Goal: Information Seeking & Learning: Learn about a topic

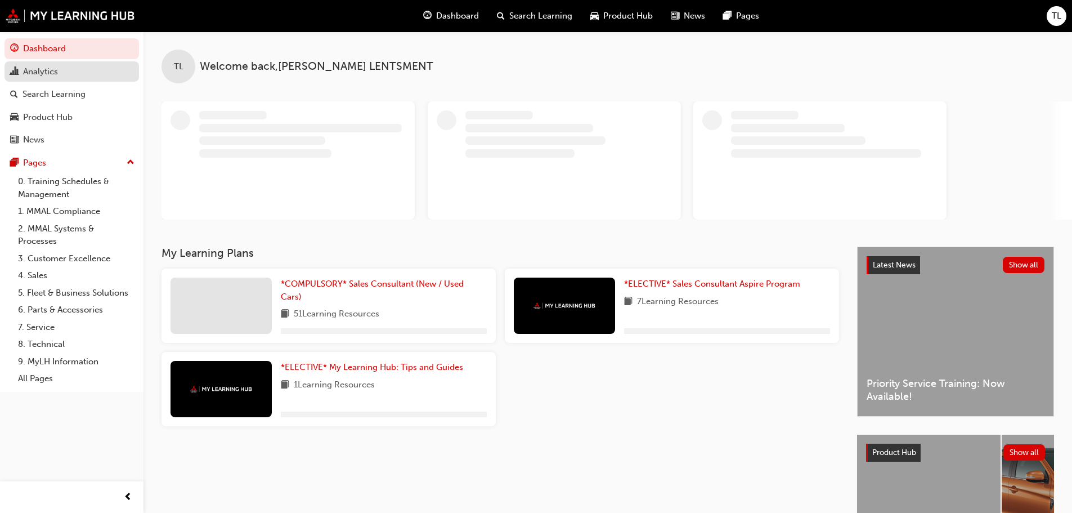
click at [60, 74] on div "Analytics" at bounding box center [71, 72] width 123 height 14
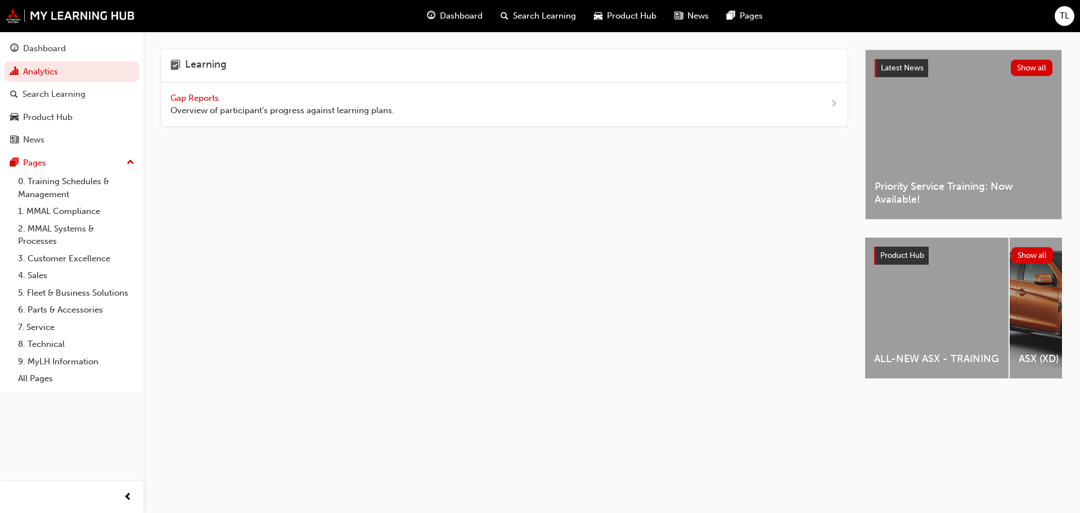
click at [200, 102] on span "Gap Reports" at bounding box center [195, 98] width 51 height 10
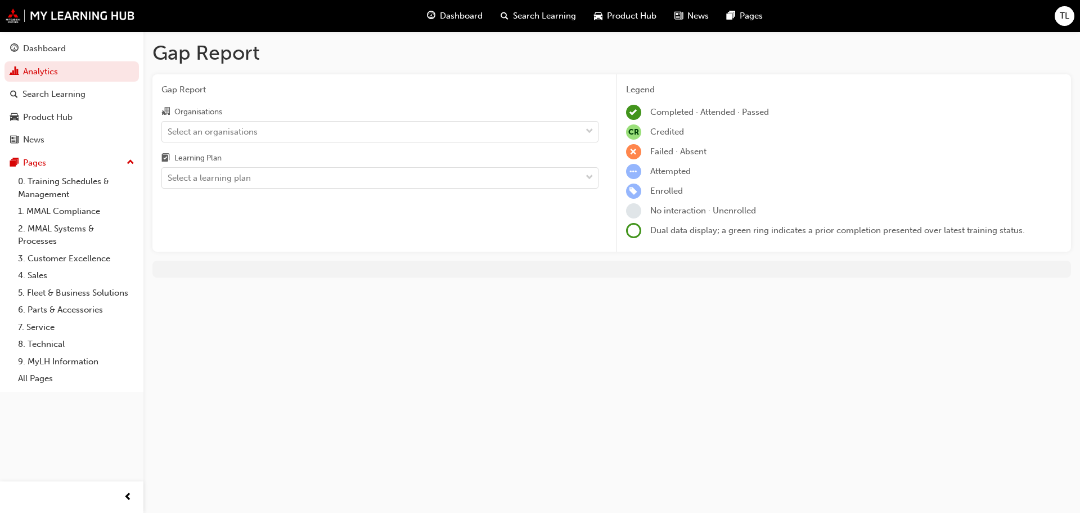
click at [240, 143] on div "Organisations Select an organisations Learning Plan Select a learning plan" at bounding box center [379, 147] width 437 height 84
click at [245, 134] on div "Select an organisations" at bounding box center [213, 131] width 90 height 13
click at [169, 134] on input "Organisations Select an organisations" at bounding box center [168, 131] width 1 height 10
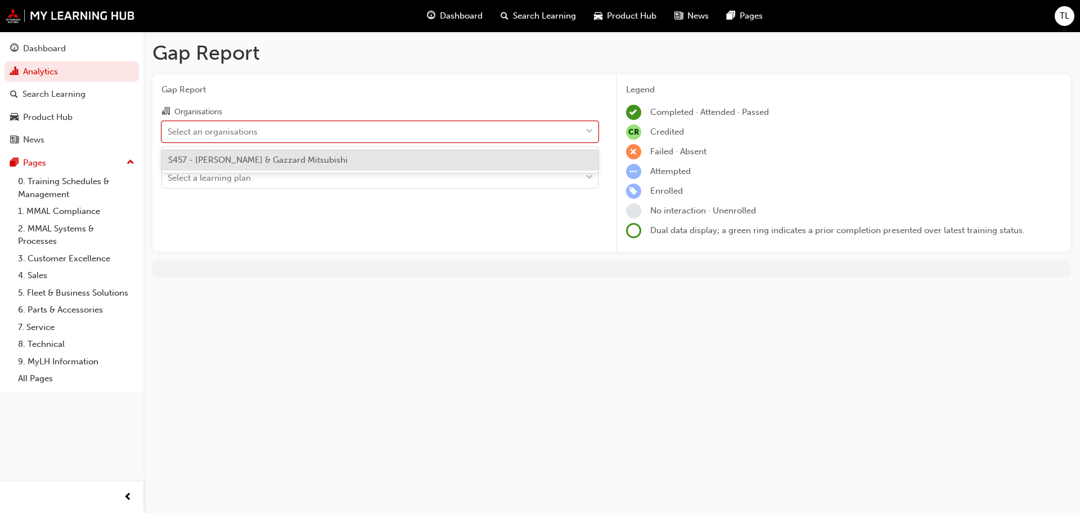
click at [236, 162] on span "S457 - [PERSON_NAME] & Gazzard Mitsubishi" at bounding box center [257, 160] width 179 height 10
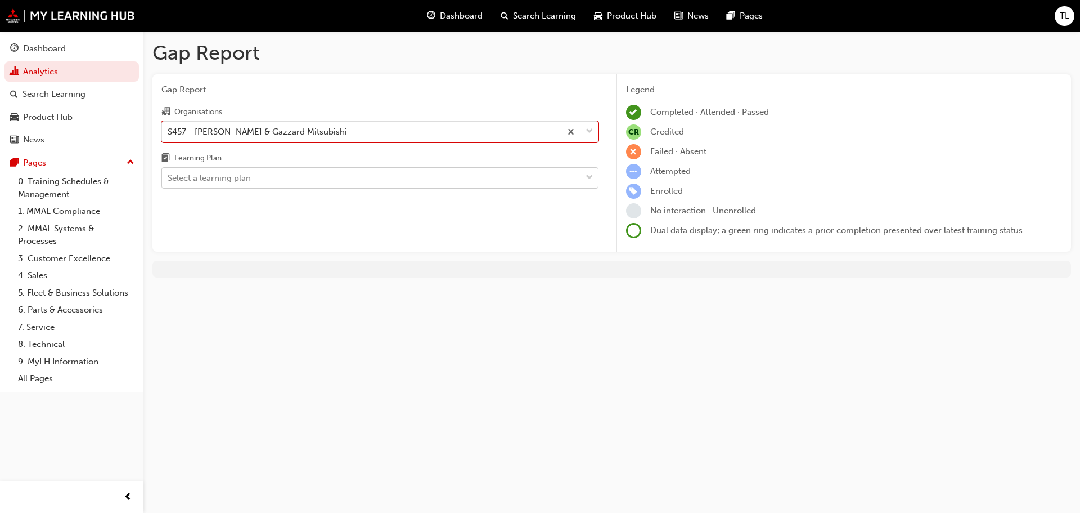
click at [236, 173] on div "Select a learning plan" at bounding box center [209, 178] width 83 height 13
click at [169, 173] on input "Learning Plan Select a learning plan" at bounding box center [168, 178] width 1 height 10
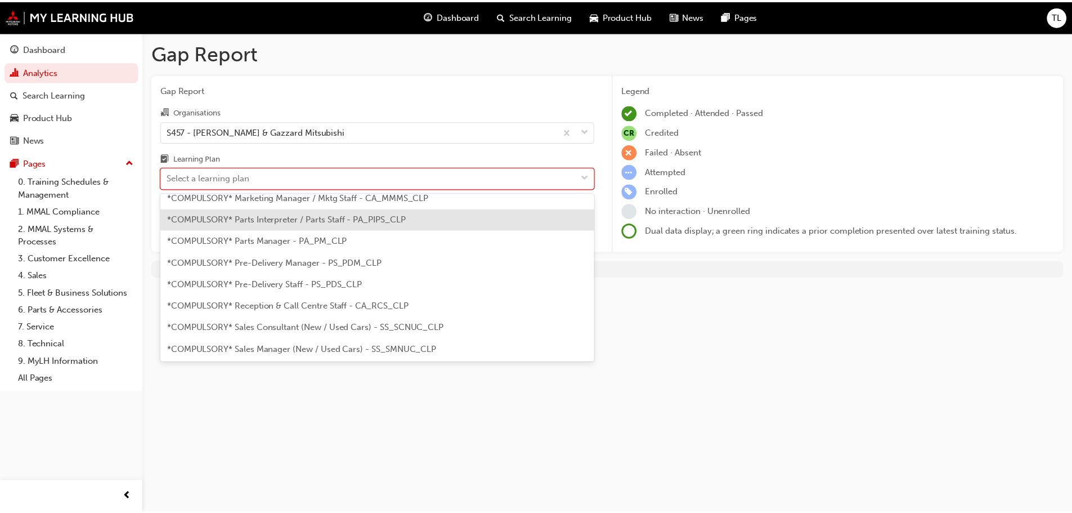
scroll to position [281, 0]
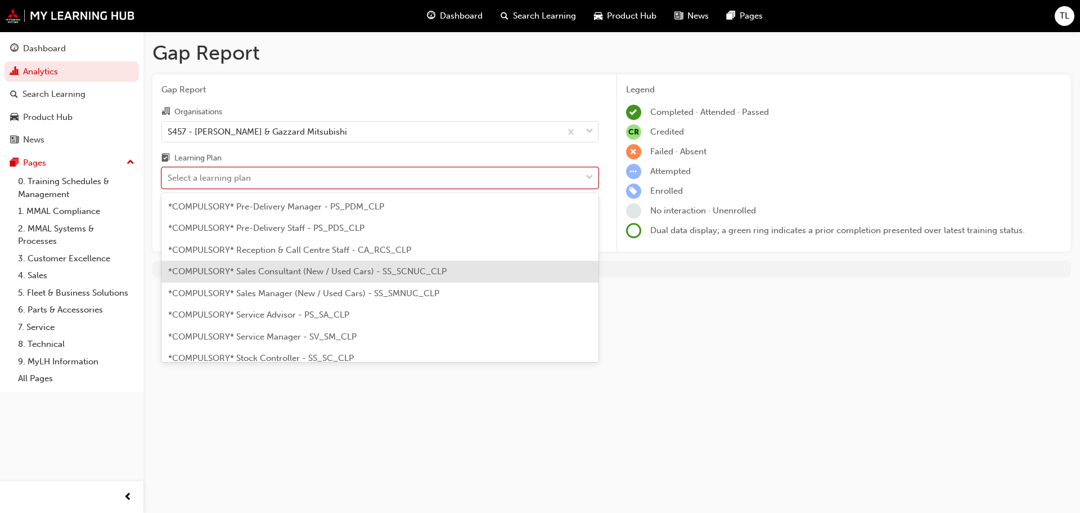
click at [251, 272] on span "*COMPULSORY* Sales Consultant (New / Used Cars) - SS_SCNUC_CLP" at bounding box center [307, 271] width 278 height 10
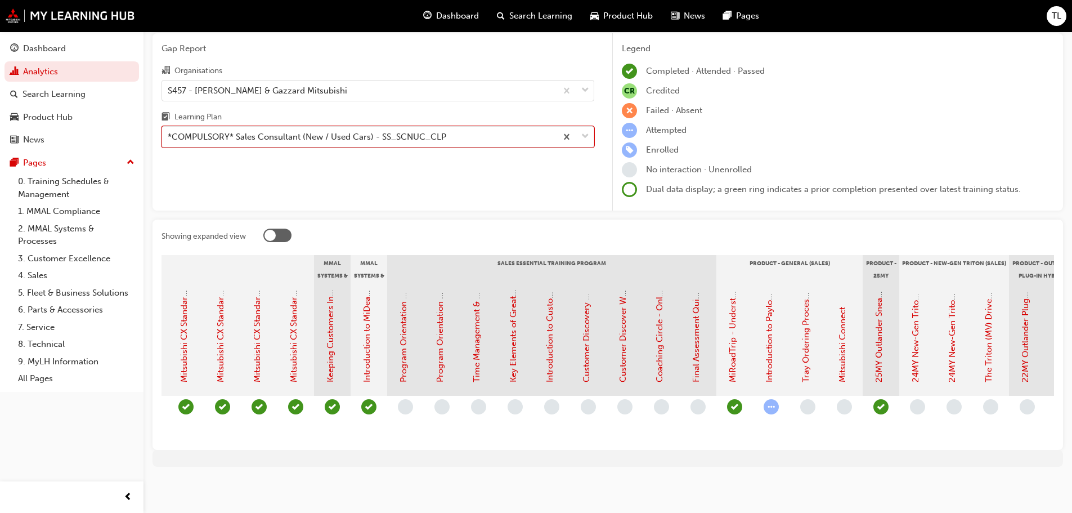
scroll to position [0, 931]
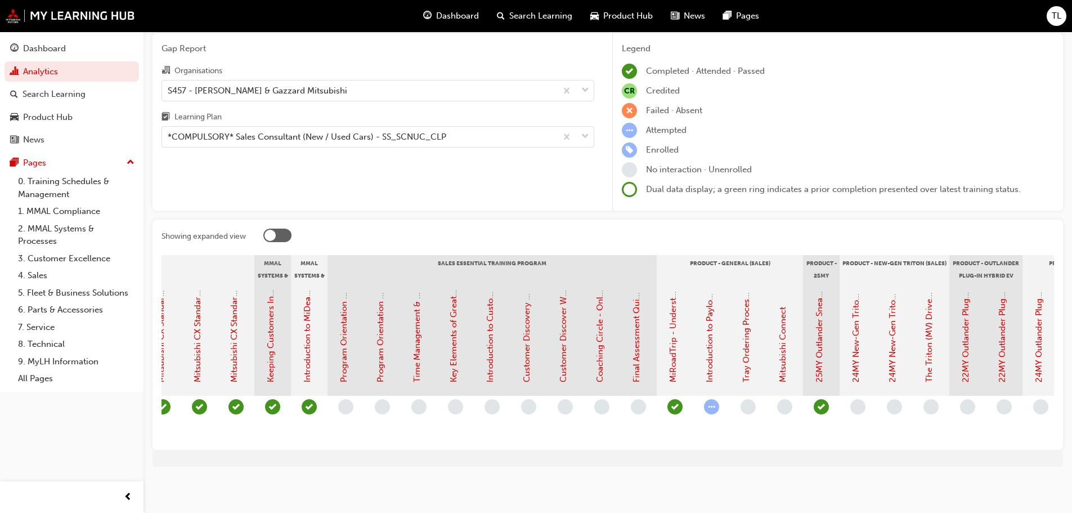
click at [703, 331] on div "Introduction to Payload and Towing Capacities" at bounding box center [709, 335] width 13 height 93
click at [711, 336] on link "Introduction to Payload and Towing Capacities" at bounding box center [709, 291] width 10 height 182
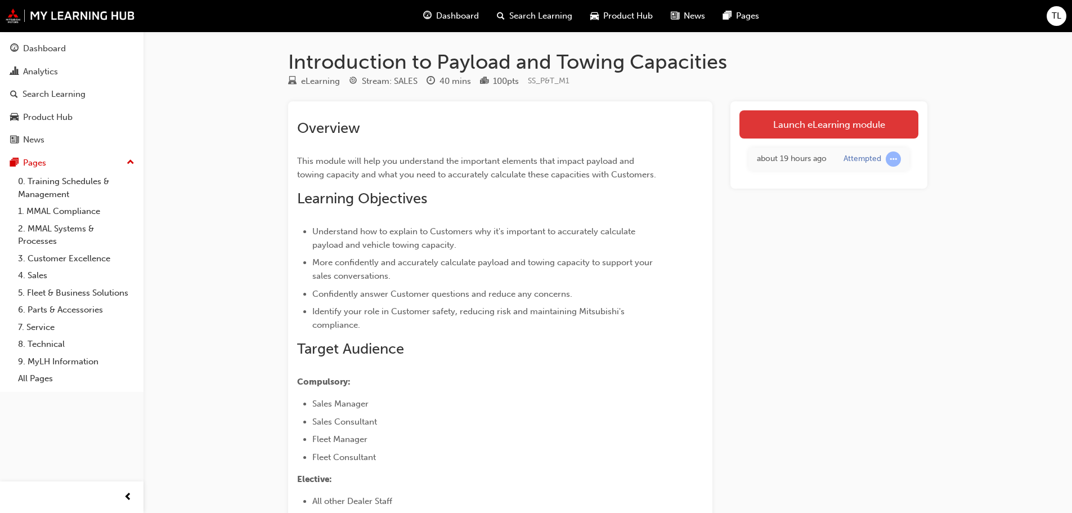
click at [773, 118] on link "Launch eLearning module" at bounding box center [828, 124] width 179 height 28
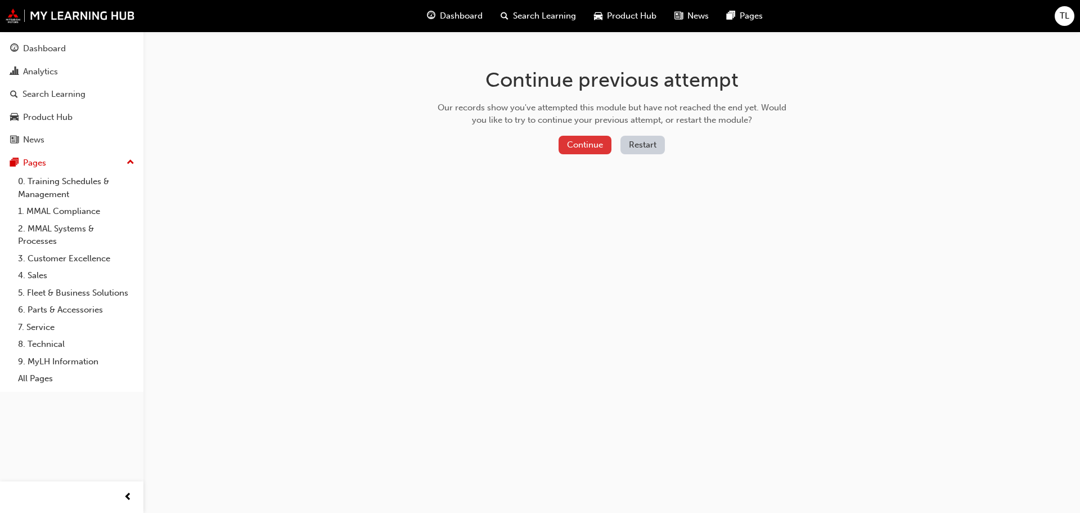
click at [584, 142] on button "Continue" at bounding box center [585, 145] width 53 height 19
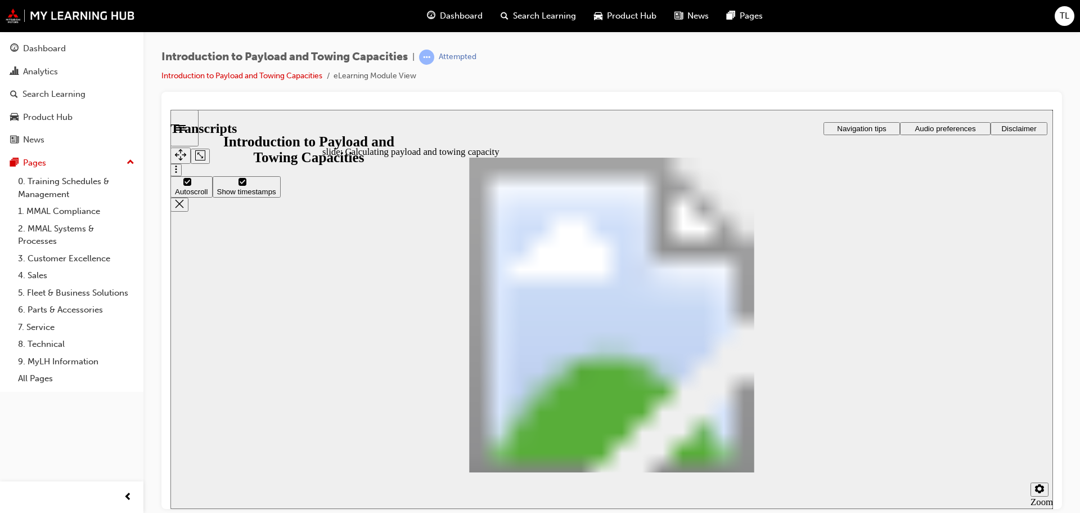
click at [193, 125] on icon "Sidebar Toggle" at bounding box center [184, 126] width 17 height 7
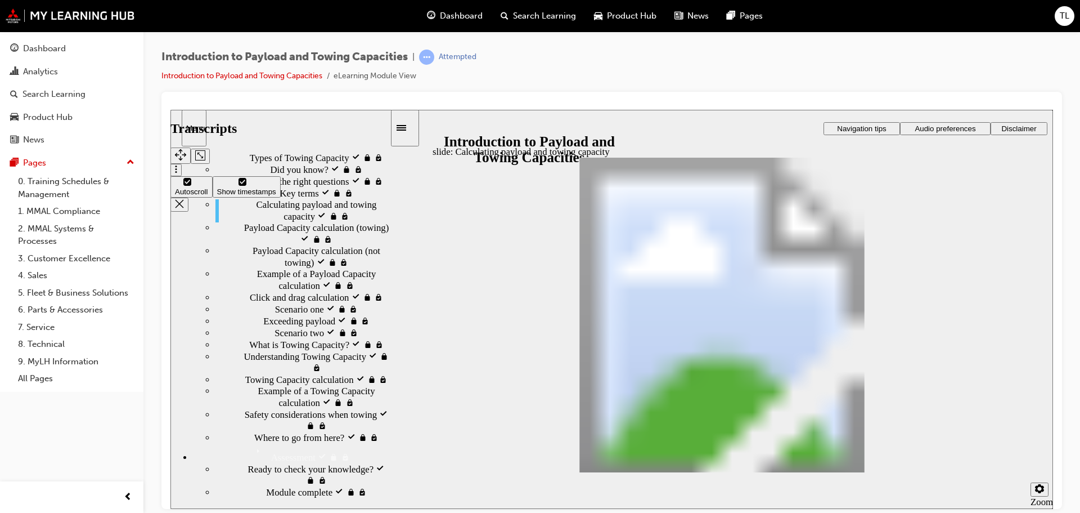
scroll to position [338, 0]
click at [301, 232] on span "Calculating payload and [PERSON_NAME] capacity visited" at bounding box center [323, 216] width 133 height 34
click at [280, 198] on span "Key terms visited" at bounding box center [313, 192] width 66 height 11
click at [260, 222] on div "Calculating payload and [PERSON_NAME] capacity visited Calculating payload and …" at bounding box center [302, 210] width 174 height 23
click at [195, 131] on div "Menu" at bounding box center [194, 127] width 16 height 8
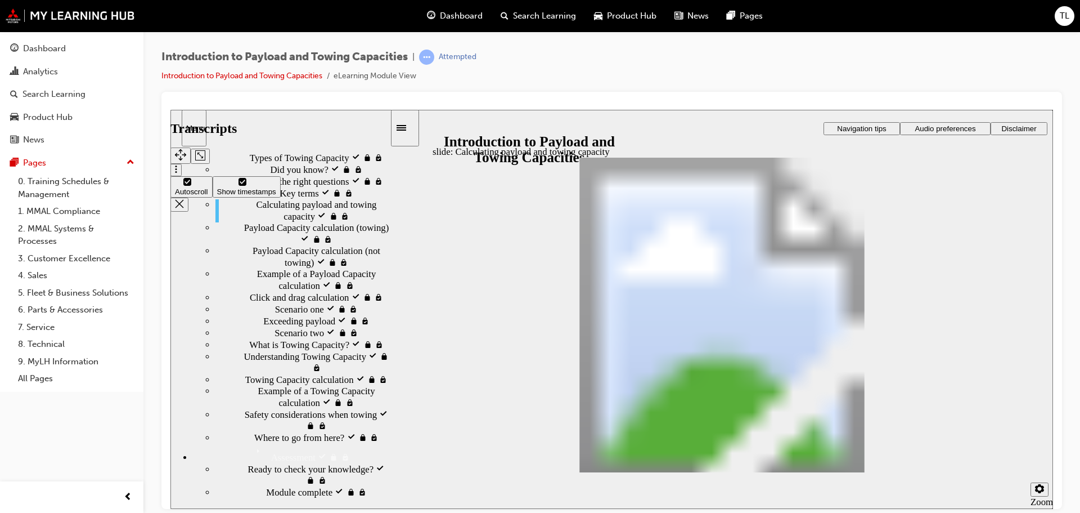
click at [414, 131] on div "Sidebar Toggle" at bounding box center [404, 127] width 19 height 8
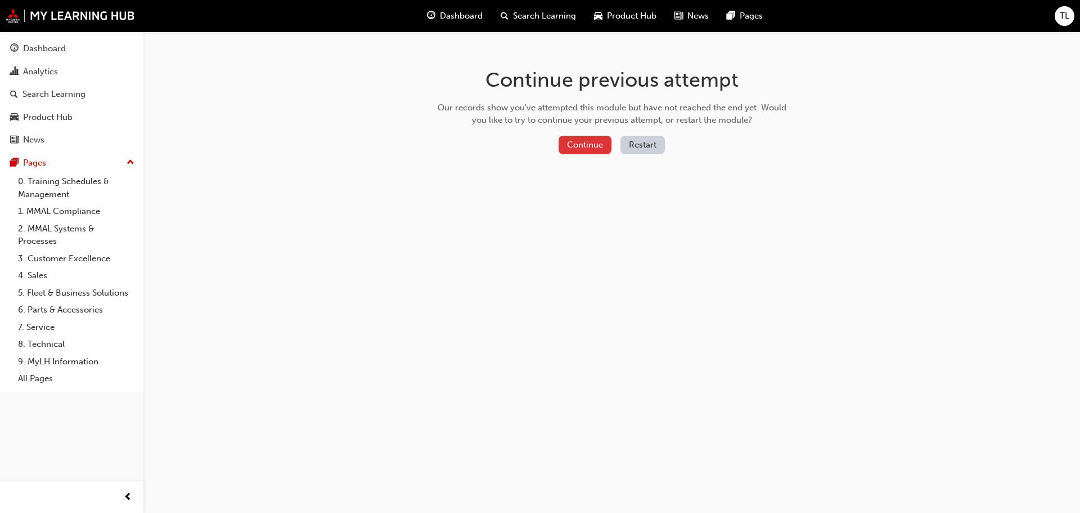
click at [561, 149] on button "Continue" at bounding box center [585, 145] width 53 height 19
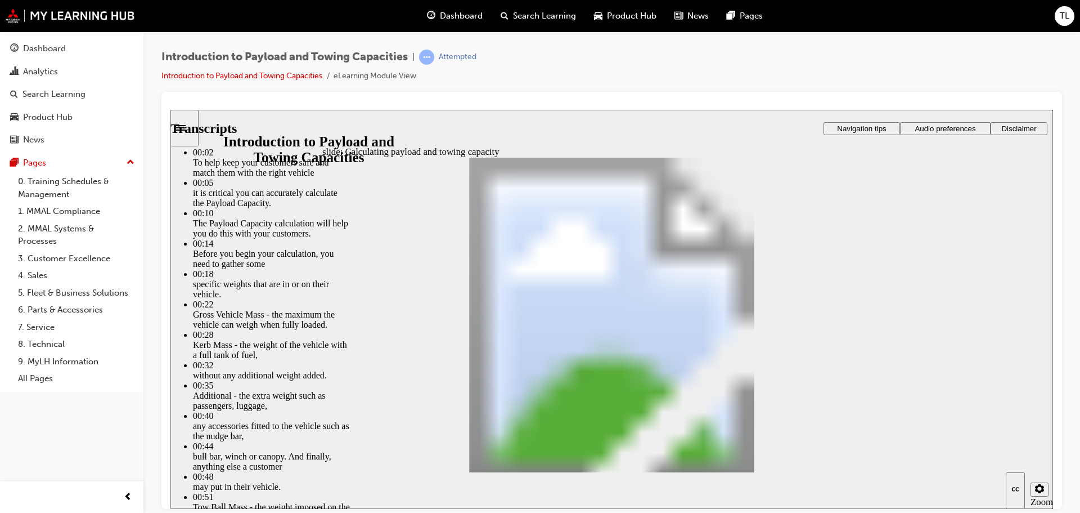
type input "89"
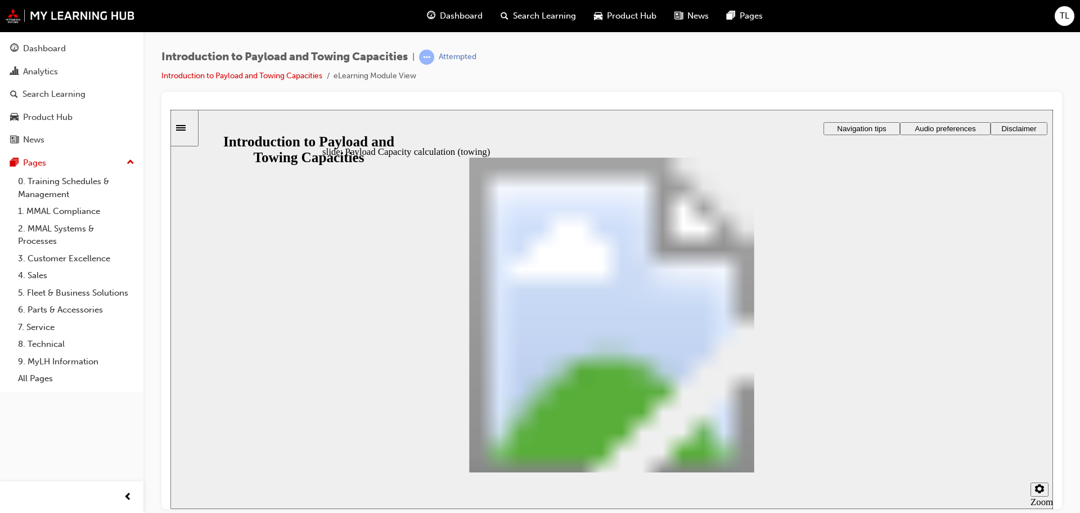
drag, startPoint x: 865, startPoint y: 455, endPoint x: 848, endPoint y: 457, distance: 17.0
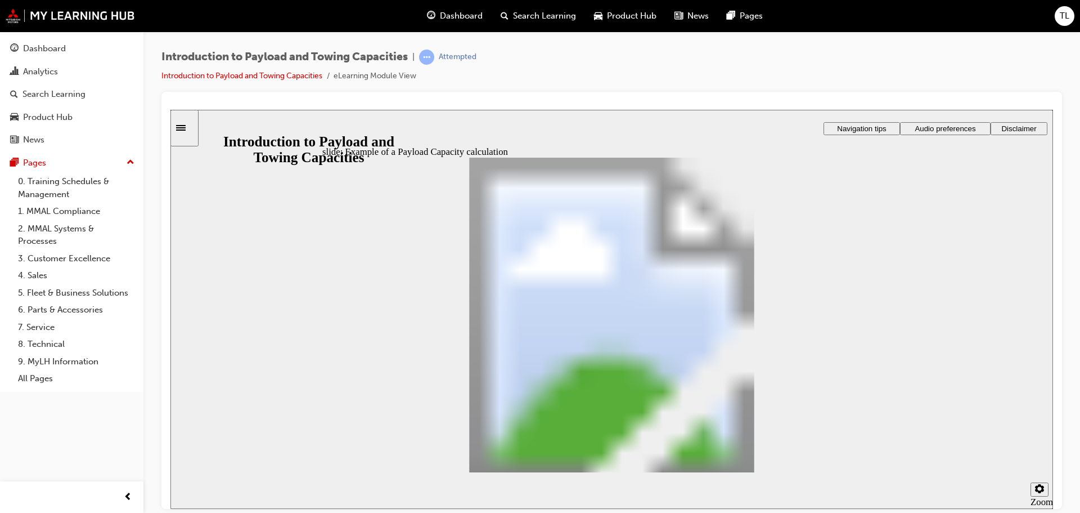
drag, startPoint x: 424, startPoint y: 293, endPoint x: 500, endPoint y: 365, distance: 104.7
drag, startPoint x: 536, startPoint y: 305, endPoint x: 548, endPoint y: 379, distance: 74.1
drag, startPoint x: 640, startPoint y: 307, endPoint x: 604, endPoint y: 379, distance: 80.5
drag, startPoint x: 792, startPoint y: 303, endPoint x: 654, endPoint y: 366, distance: 151.3
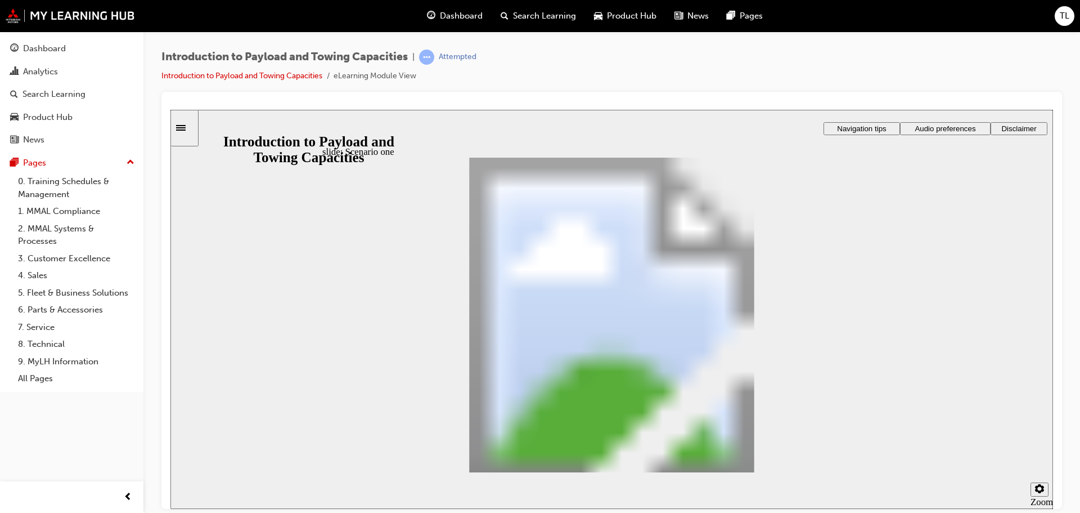
checkbox input "true"
drag, startPoint x: 423, startPoint y: 281, endPoint x: 580, endPoint y: 310, distance: 159.7
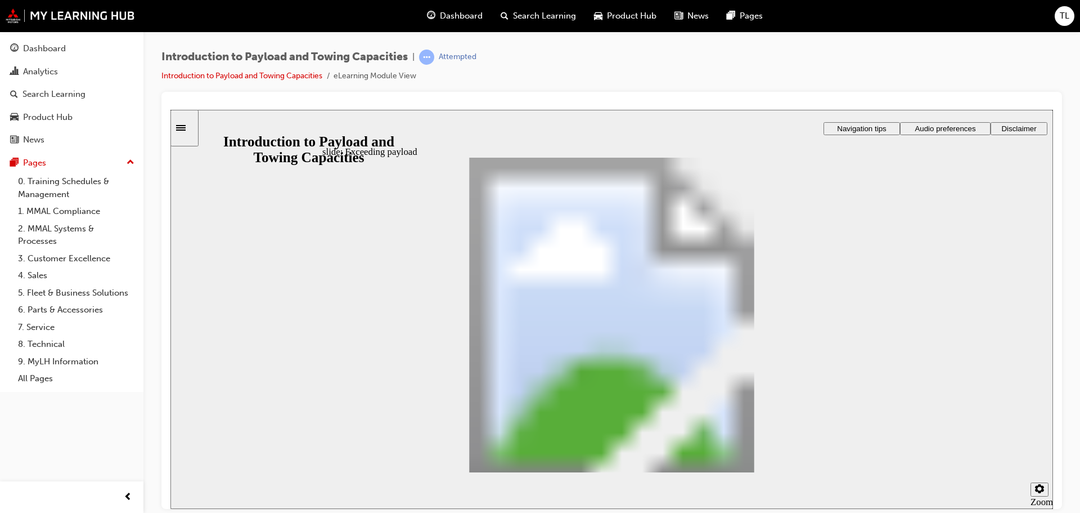
drag, startPoint x: 425, startPoint y: 284, endPoint x: 590, endPoint y: 330, distance: 171.3
drag, startPoint x: 402, startPoint y: 286, endPoint x: 555, endPoint y: 339, distance: 161.9
drag, startPoint x: 413, startPoint y: 281, endPoint x: 618, endPoint y: 329, distance: 210.8
drag, startPoint x: 542, startPoint y: 323, endPoint x: 613, endPoint y: 332, distance: 71.5
drag, startPoint x: 438, startPoint y: 280, endPoint x: 813, endPoint y: 297, distance: 375.1
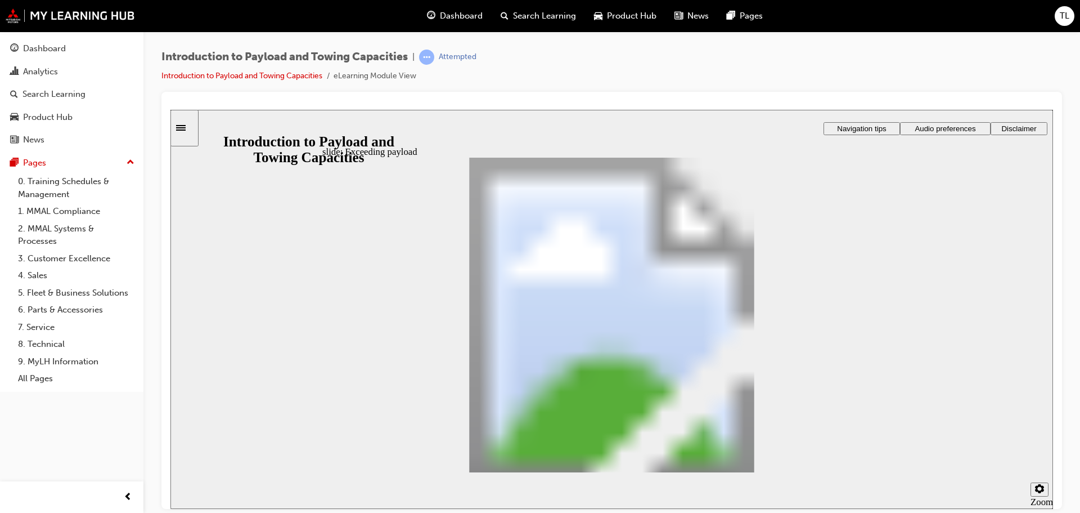
drag, startPoint x: 428, startPoint y: 296, endPoint x: 570, endPoint y: 363, distance: 157.8
drag, startPoint x: 453, startPoint y: 300, endPoint x: 639, endPoint y: 354, distance: 193.0
drag, startPoint x: 408, startPoint y: 285, endPoint x: 829, endPoint y: 338, distance: 424.6
drag, startPoint x: 438, startPoint y: 302, endPoint x: 690, endPoint y: 380, distance: 264.6
radio input "false"
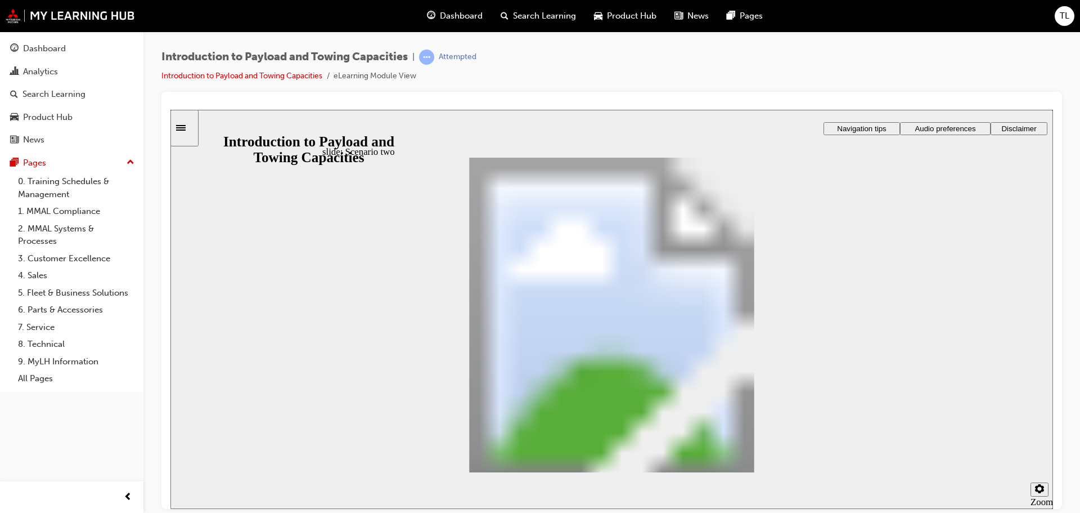
radio input "true"
drag, startPoint x: 833, startPoint y: 427, endPoint x: 869, endPoint y: 451, distance: 43.5
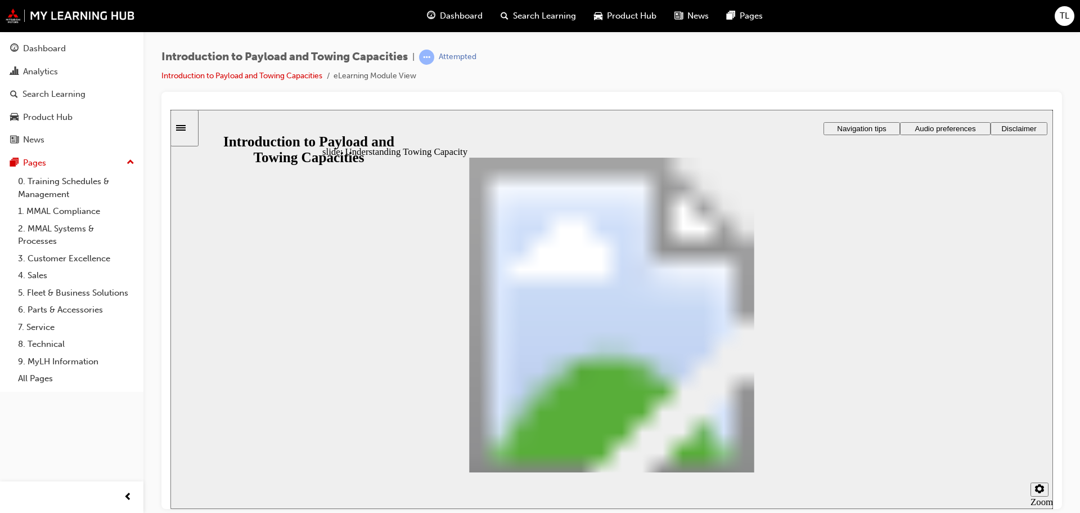
drag, startPoint x: 884, startPoint y: 380, endPoint x: 856, endPoint y: 370, distance: 29.4
drag, startPoint x: 846, startPoint y: 460, endPoint x: 359, endPoint y: 336, distance: 501.7
